Goal: Task Accomplishment & Management: Manage account settings

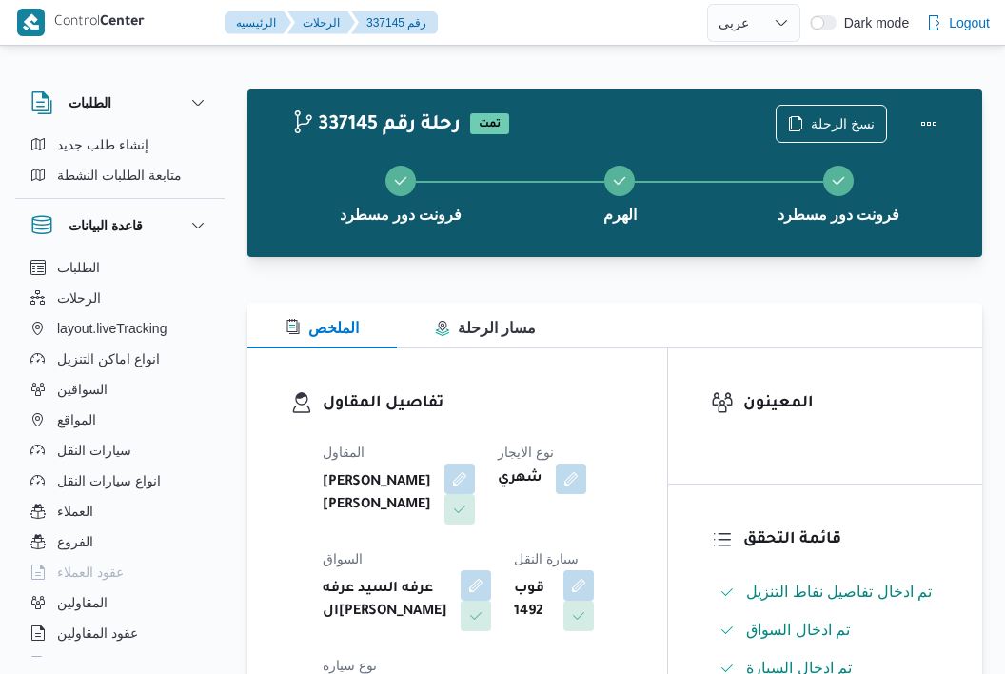
select select "ar"
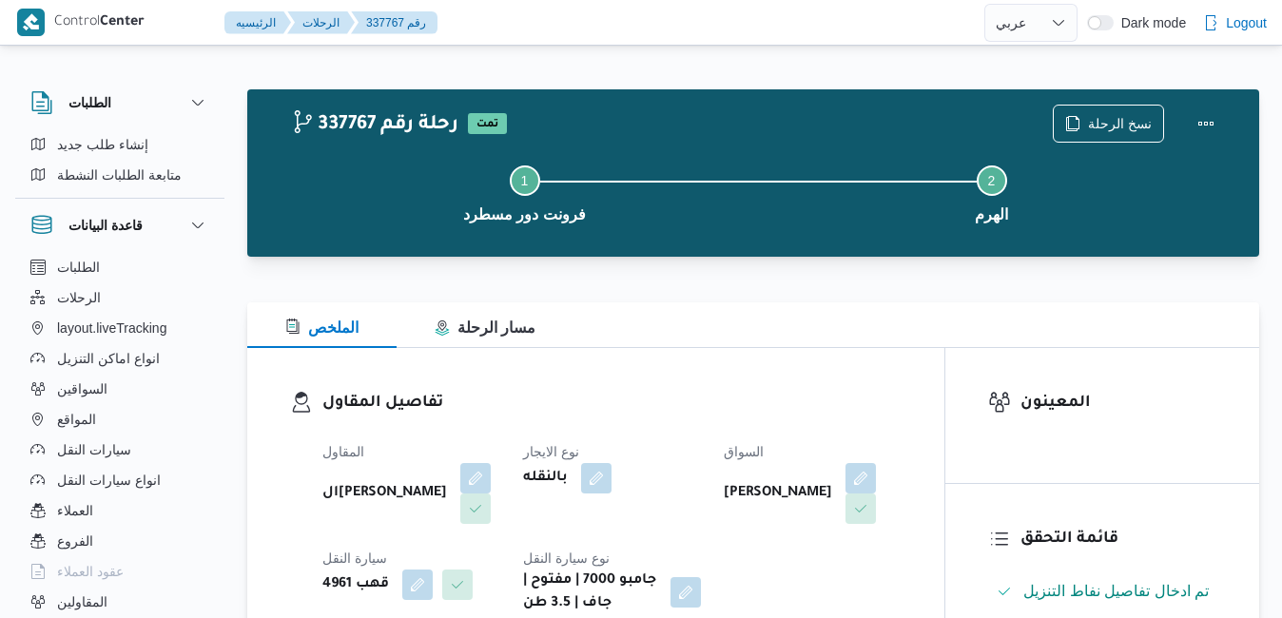
select select "ar"
click at [744, 331] on div "الملخص مسار الرحلة" at bounding box center [753, 326] width 1012 height 46
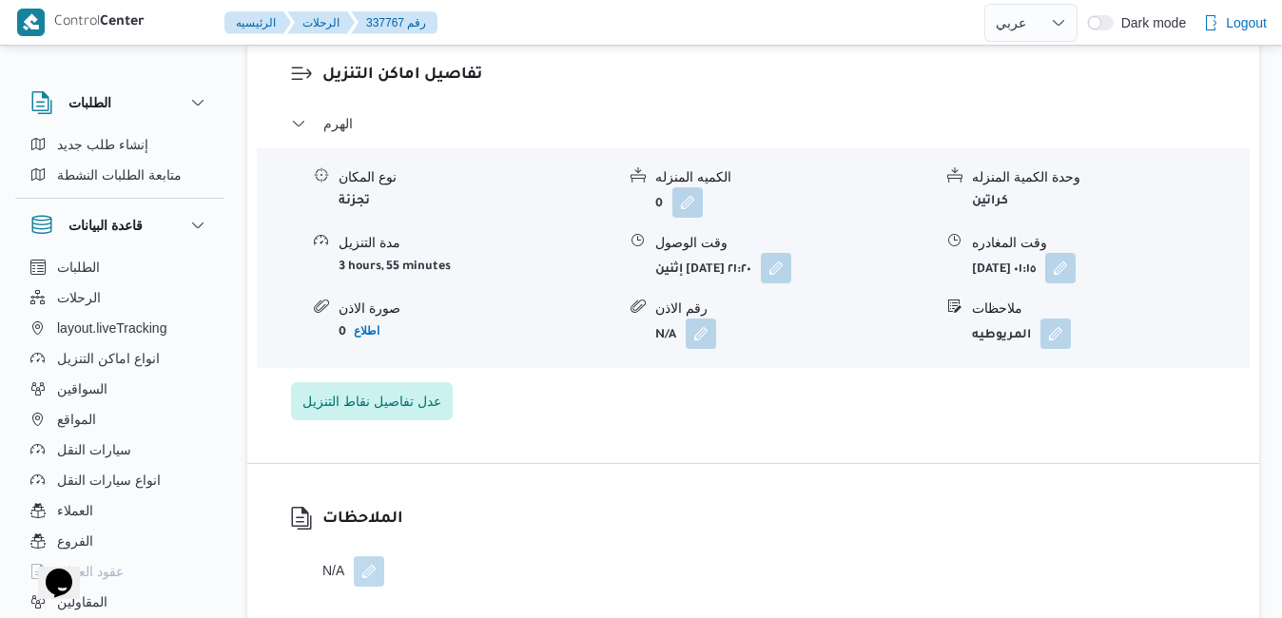
scroll to position [1560, 0]
click at [1076, 272] on button "button" at bounding box center [1060, 265] width 30 height 30
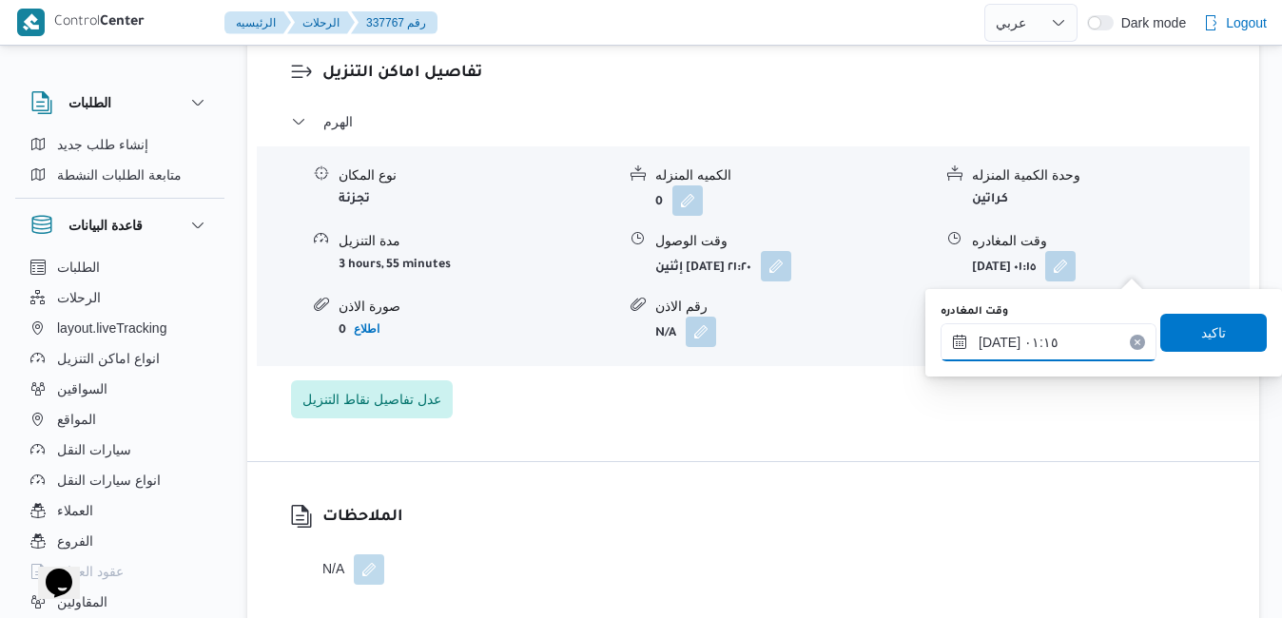
click at [1052, 336] on input "١٦/٠٩/٢٠٢٥ ٠١:١٥" at bounding box center [1049, 342] width 216 height 38
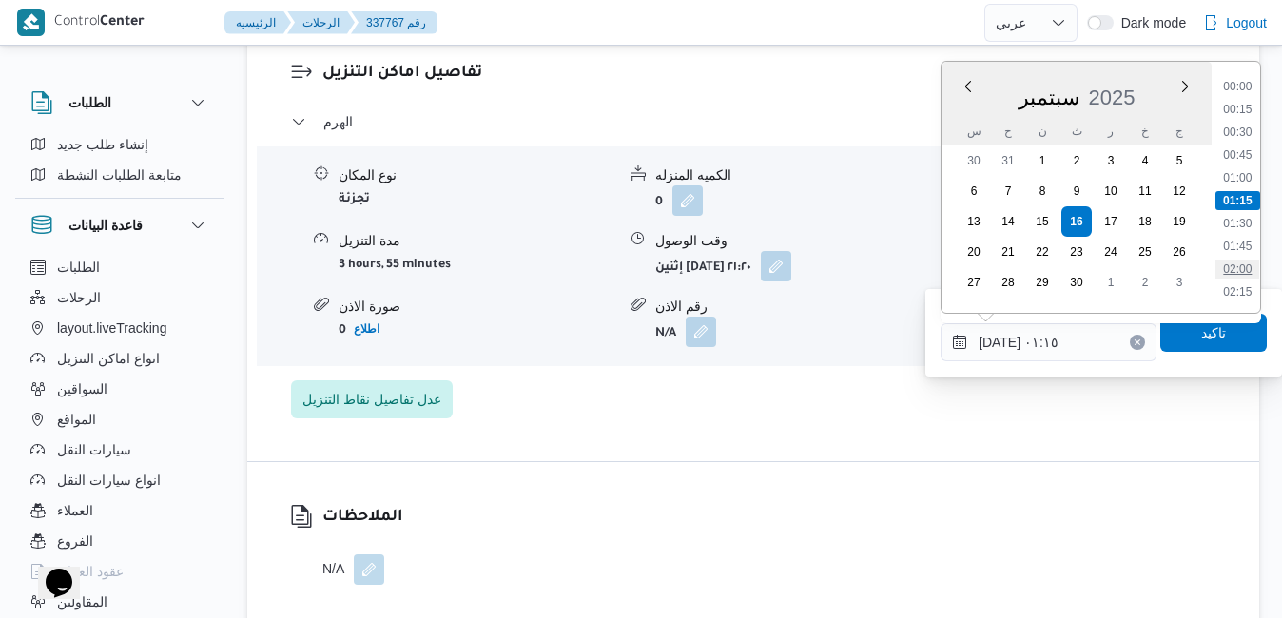
click at [1234, 272] on li "02:00" at bounding box center [1238, 269] width 44 height 19
type input "١٦/٠٩/٢٠٢٥ ٠٢:٠٠"
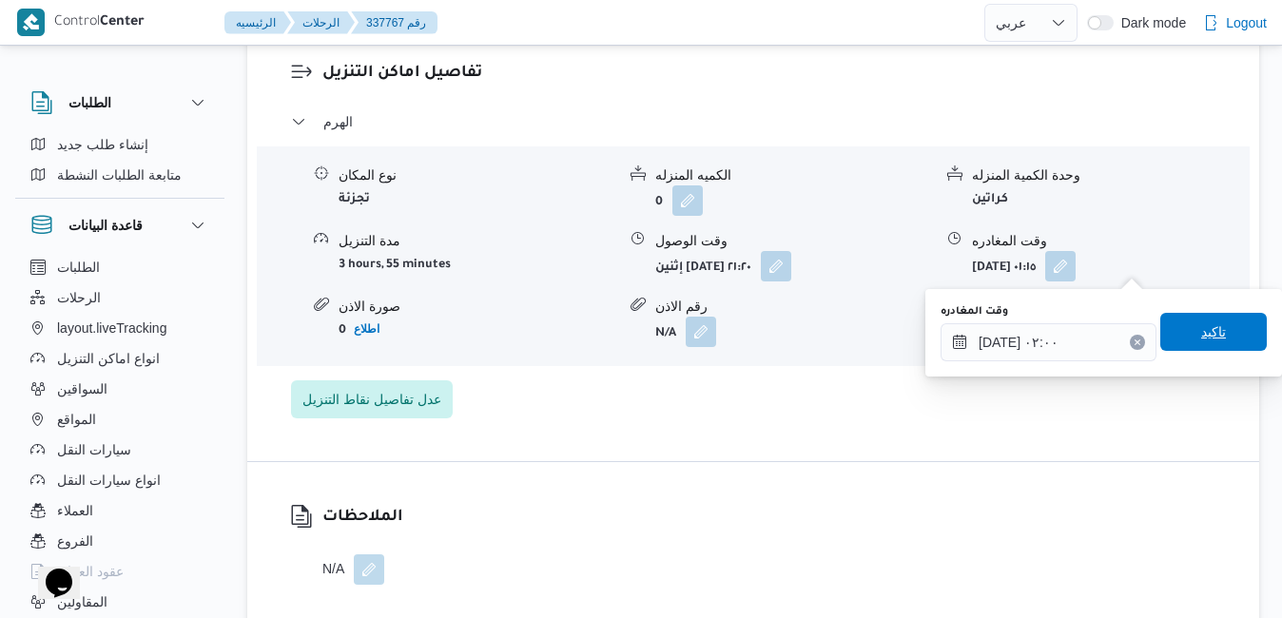
click at [1201, 328] on span "تاكيد" at bounding box center [1213, 332] width 25 height 23
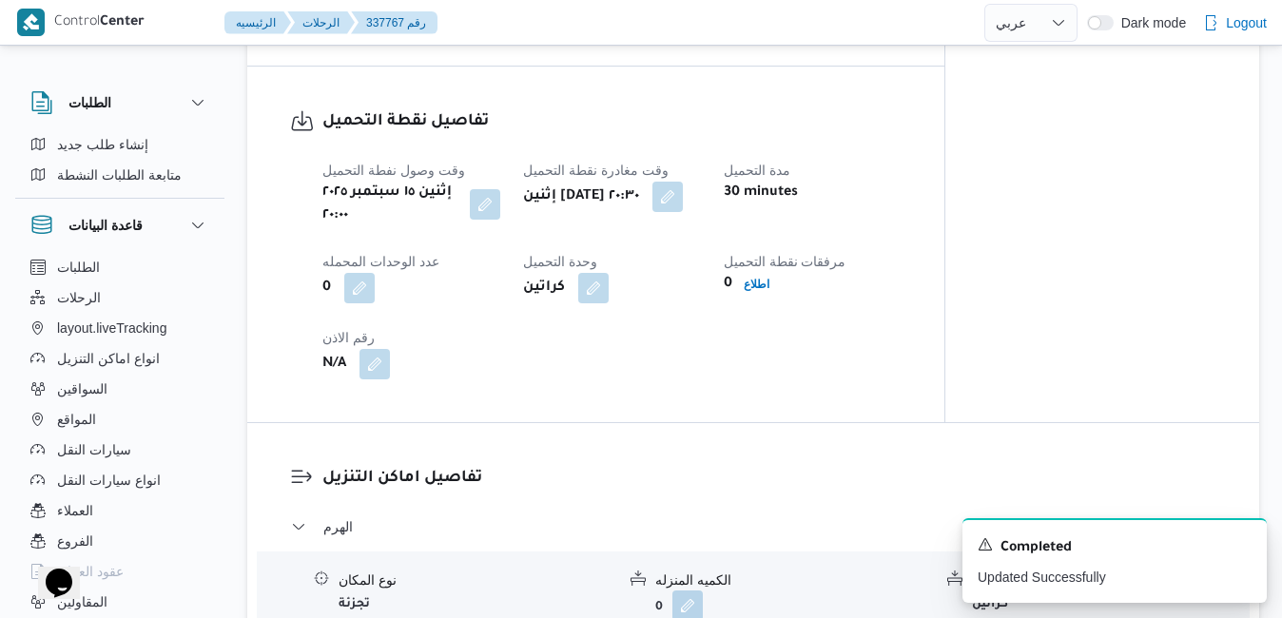
scroll to position [0, 0]
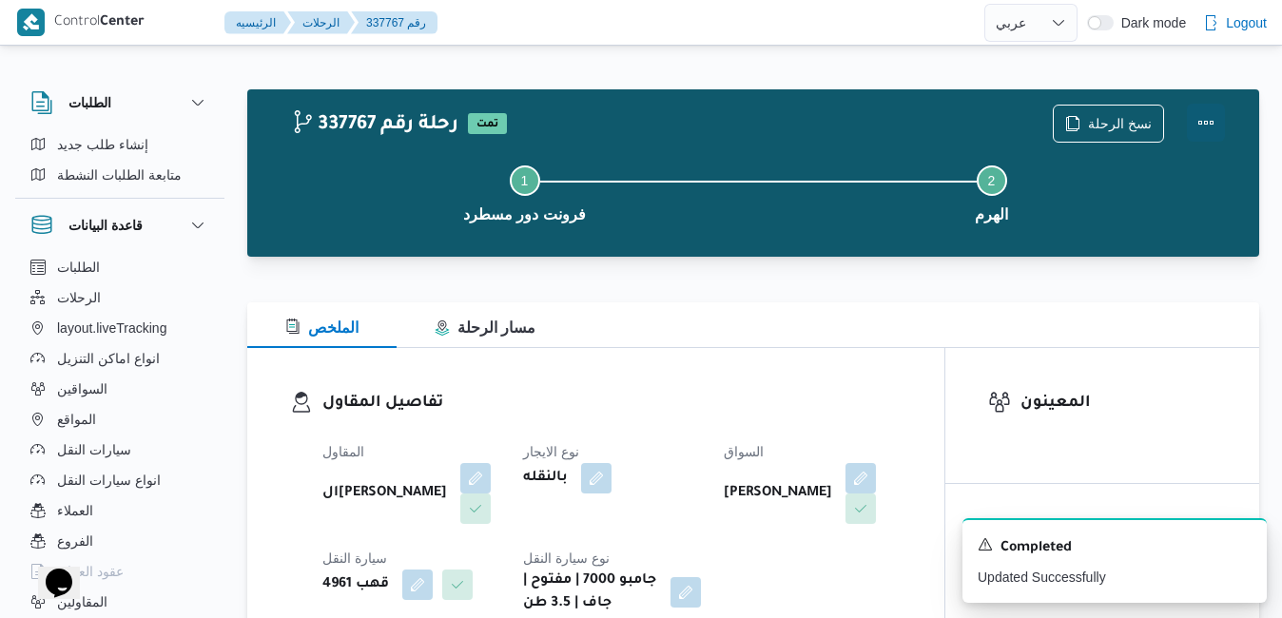
click at [1203, 125] on button "Actions" at bounding box center [1206, 123] width 38 height 38
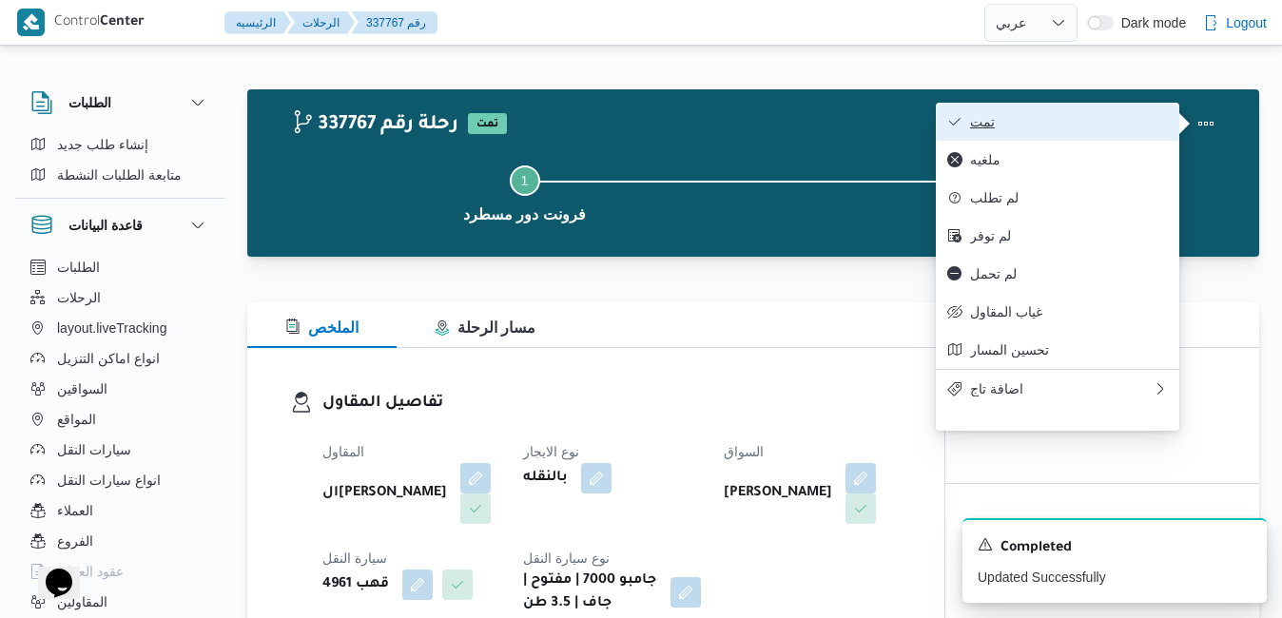
click at [1121, 120] on span "تمت" at bounding box center [1069, 121] width 198 height 15
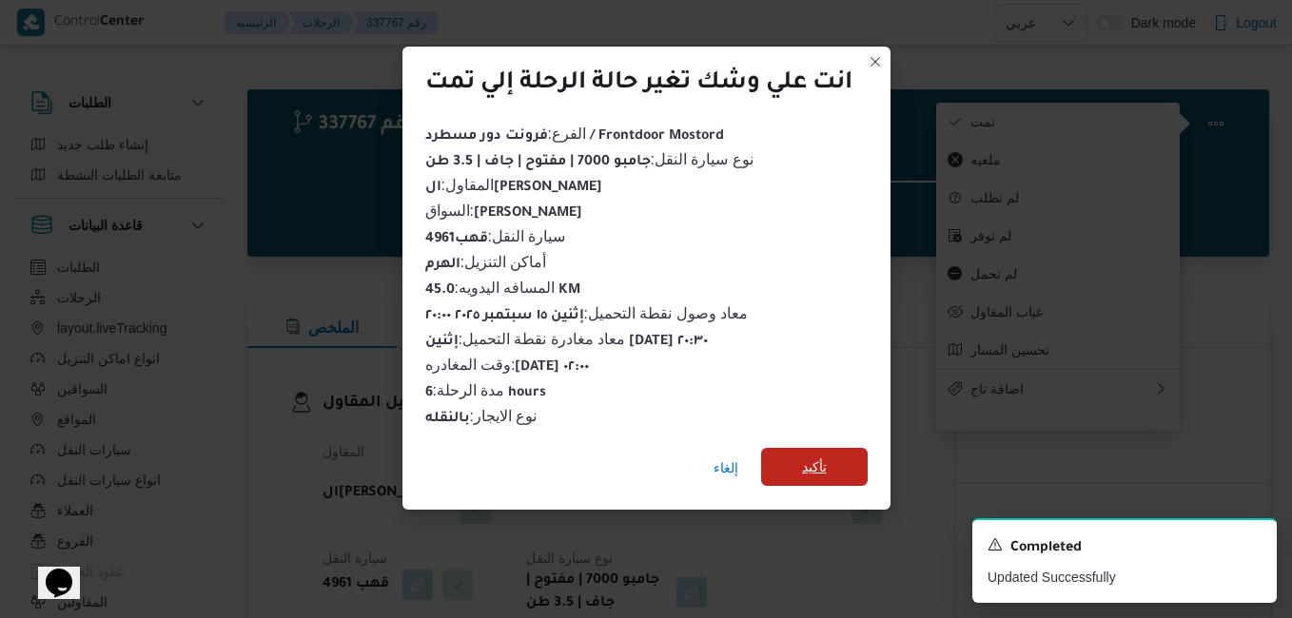
click at [818, 456] on span "تأكيد" at bounding box center [814, 467] width 25 height 23
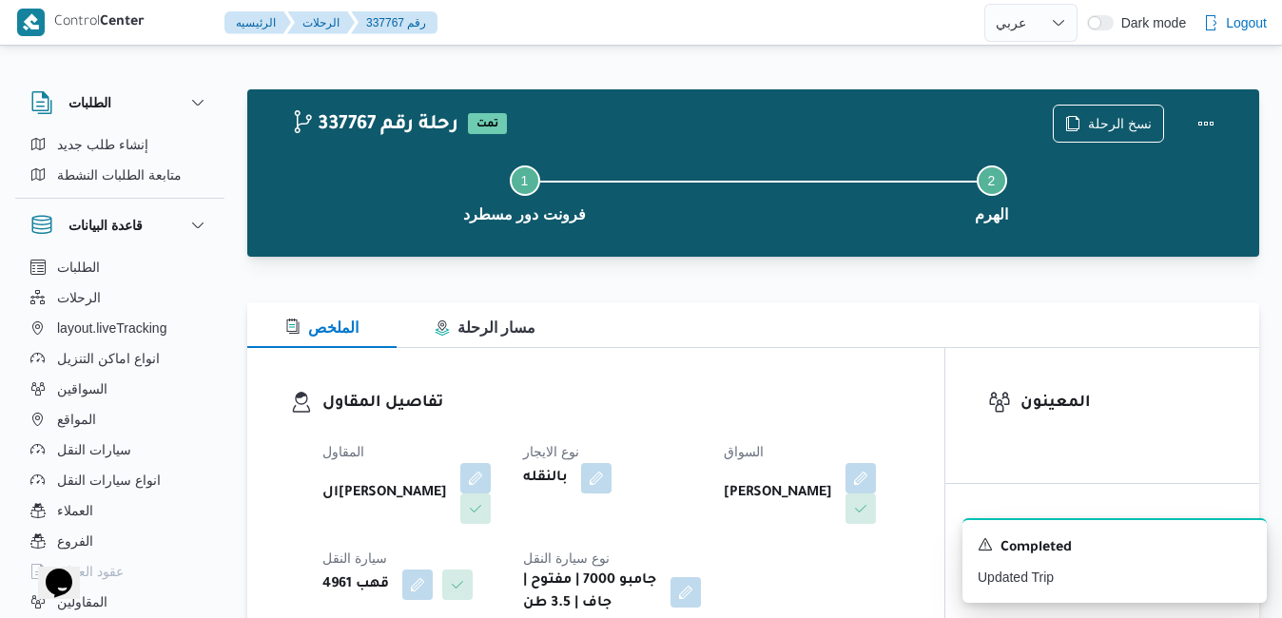
click at [803, 279] on div at bounding box center [753, 268] width 1012 height 23
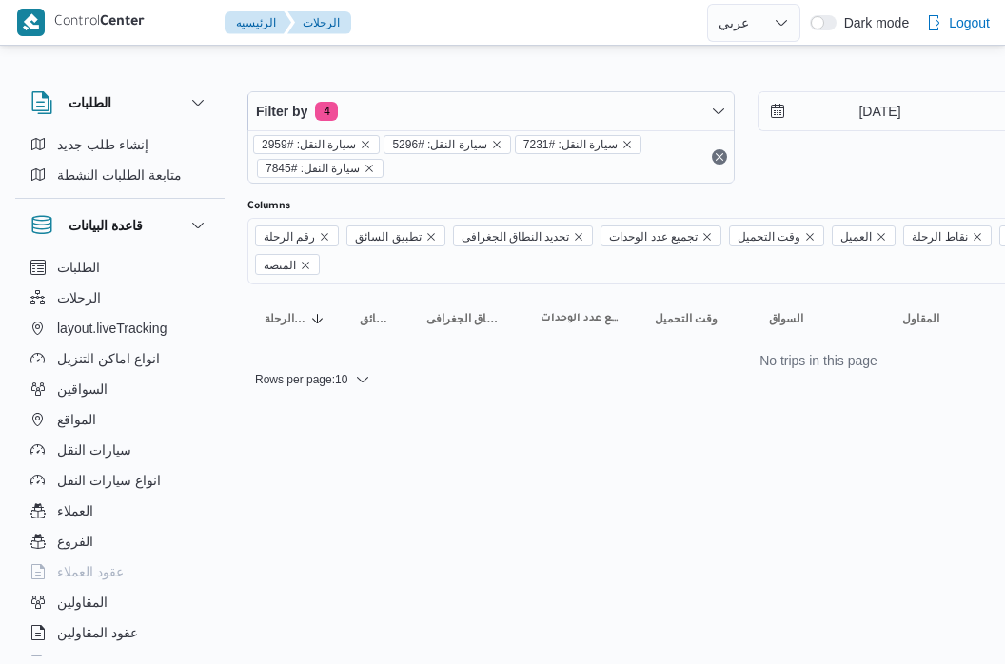
select select "ar"
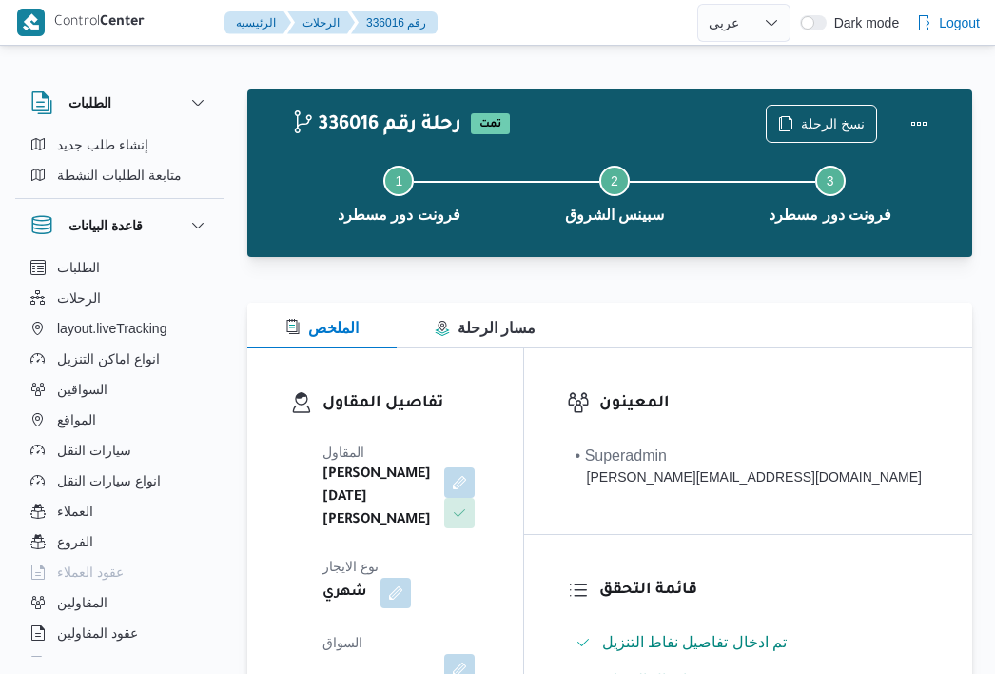
select select "ar"
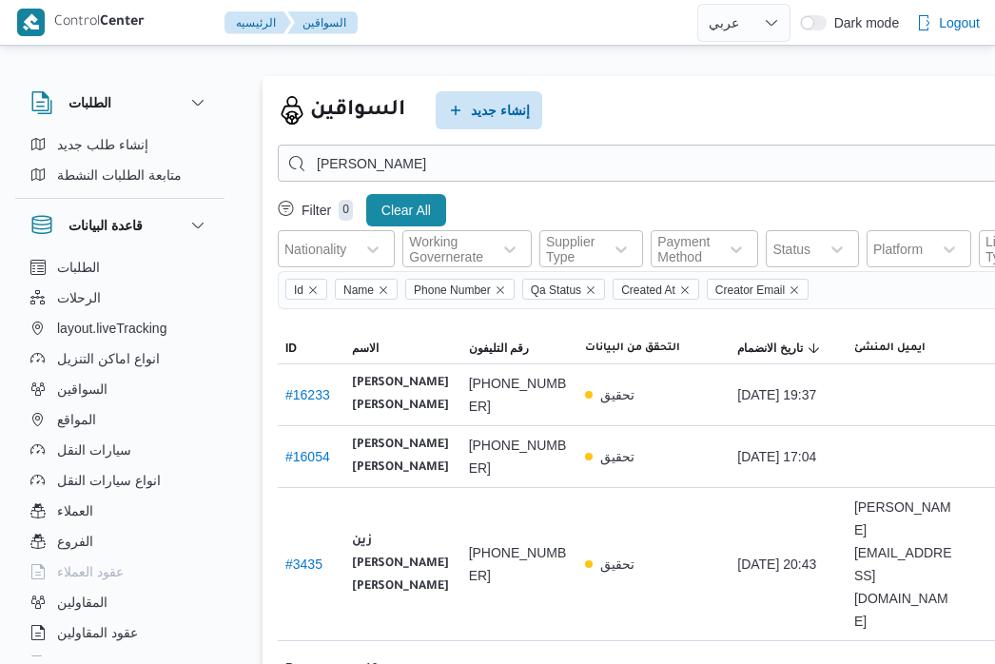
select select "ar"
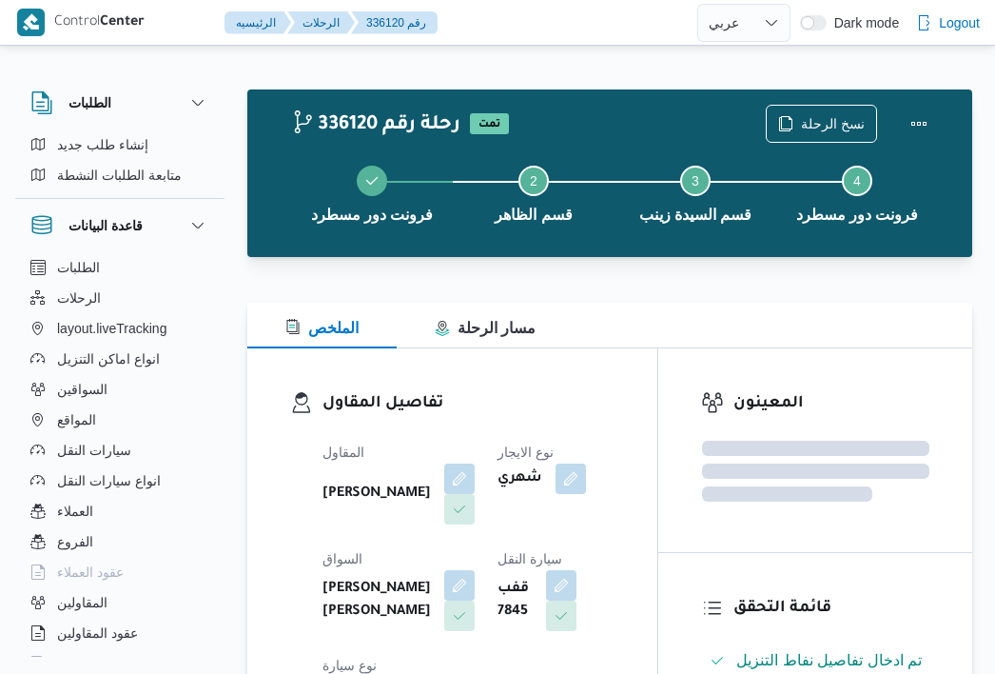
select select "ar"
